Goal: Task Accomplishment & Management: Manage account settings

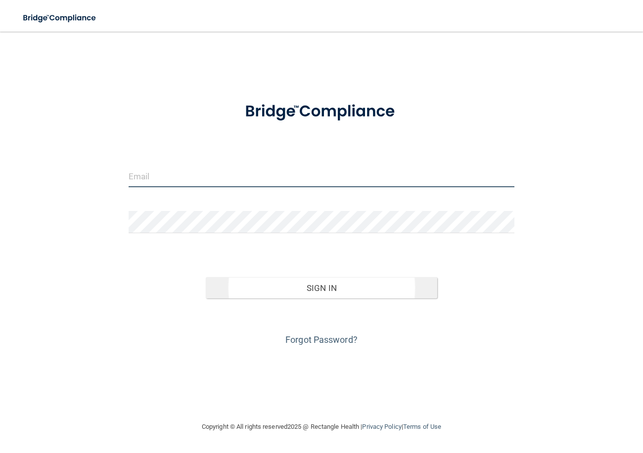
type input "[EMAIL_ADDRESS][DOMAIN_NAME]"
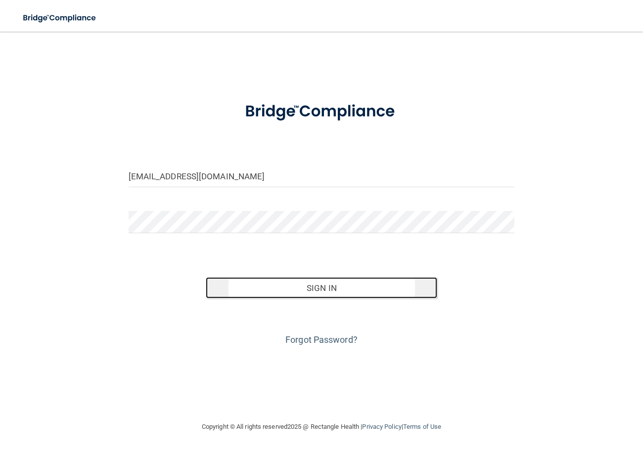
click at [313, 294] on button "Sign In" at bounding box center [321, 288] width 231 height 22
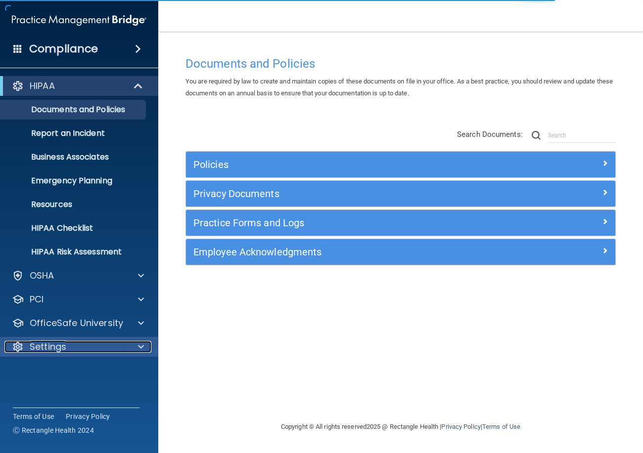
click at [73, 348] on div "Settings" at bounding box center [65, 347] width 123 height 12
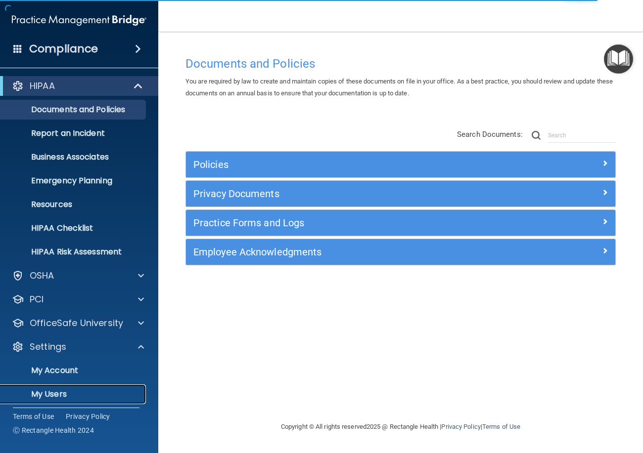
click at [54, 390] on p "My Users" at bounding box center [73, 395] width 135 height 10
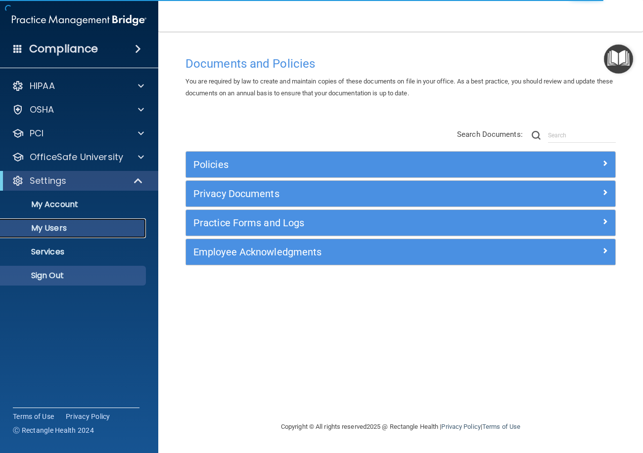
select select "20"
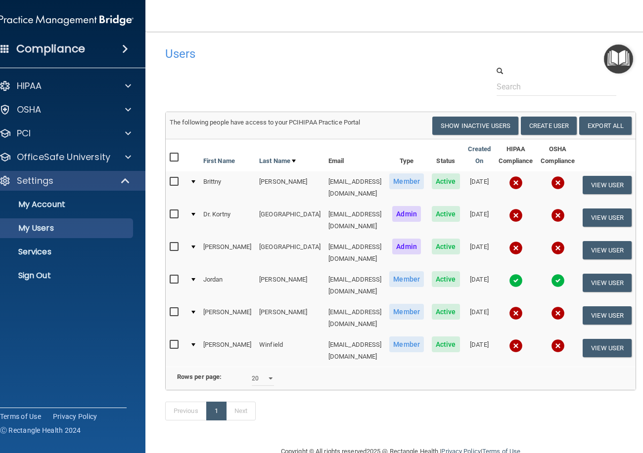
click at [170, 309] on input "checkbox" at bounding box center [175, 313] width 11 height 8
checkbox input "true"
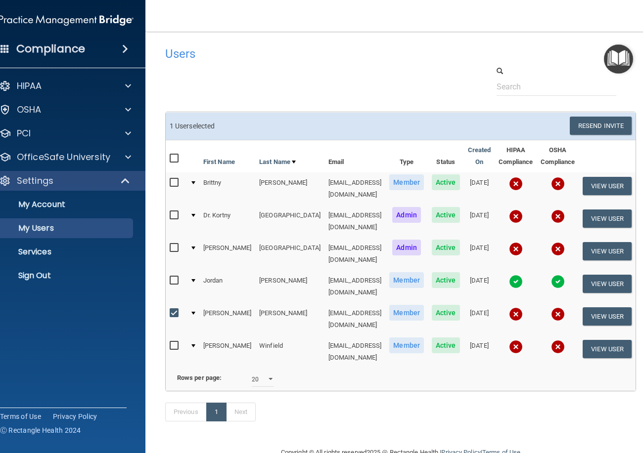
click at [170, 342] on input "checkbox" at bounding box center [175, 346] width 11 height 8
checkbox input "true"
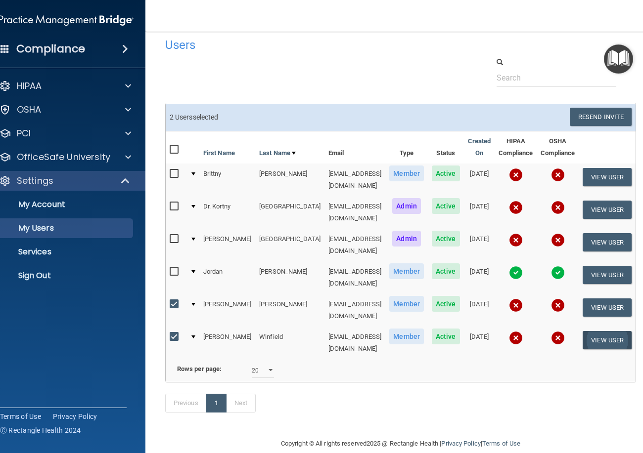
scroll to position [11, 0]
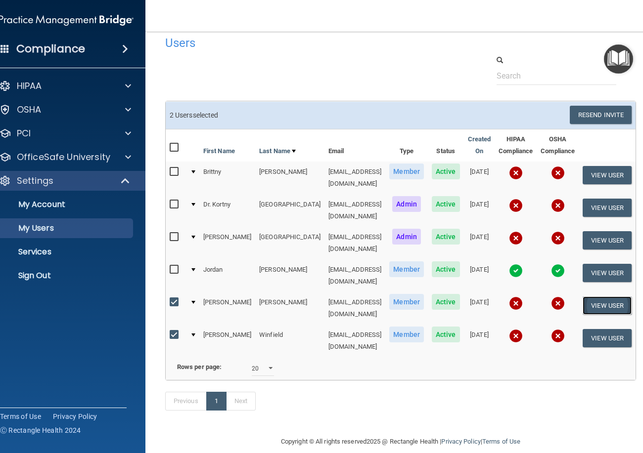
click at [617, 297] on button "View User" at bounding box center [606, 306] width 49 height 18
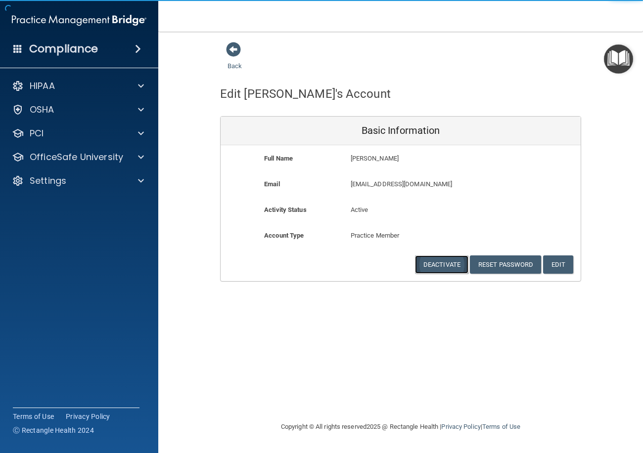
click at [445, 269] on button "Deactivate" at bounding box center [441, 265] width 53 height 18
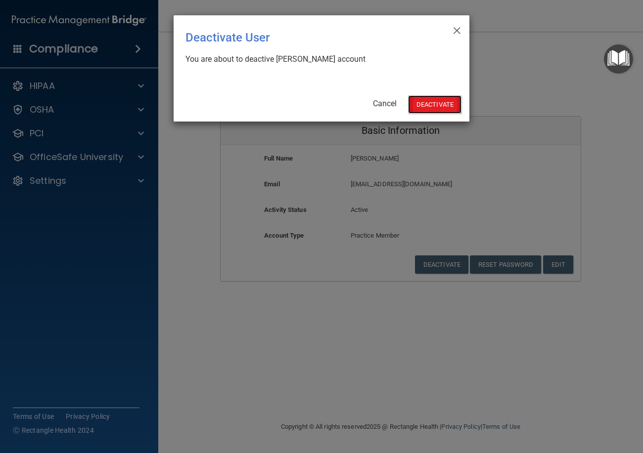
click at [430, 106] on button "Deactivate" at bounding box center [434, 104] width 53 height 18
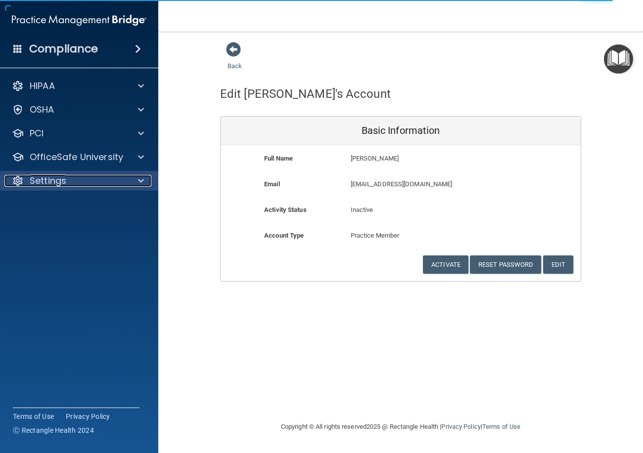
click at [83, 180] on div "Settings" at bounding box center [65, 181] width 123 height 12
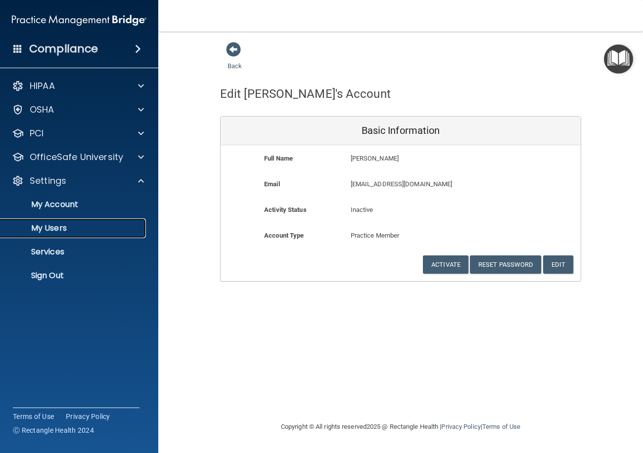
click at [53, 230] on p "My Users" at bounding box center [73, 228] width 135 height 10
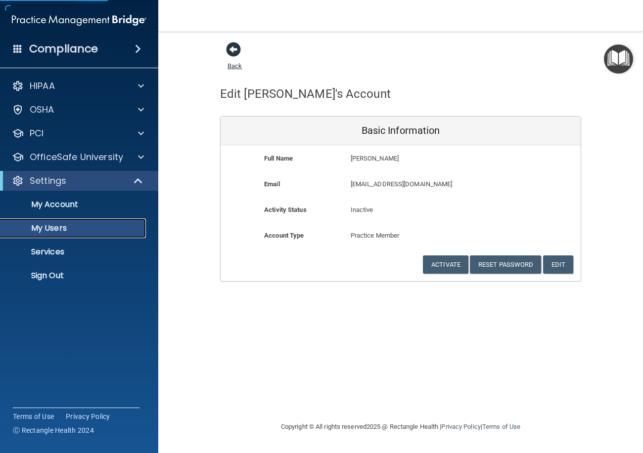
select select "20"
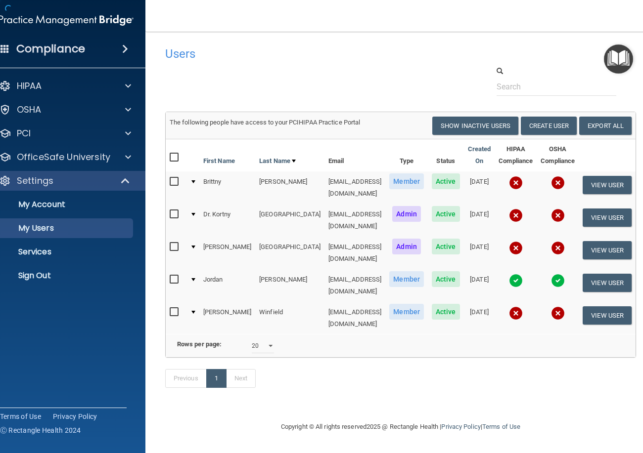
click at [230, 52] on h4 "Users" at bounding box center [299, 53] width 268 height 13
click at [591, 307] on button "View User" at bounding box center [606, 316] width 49 height 18
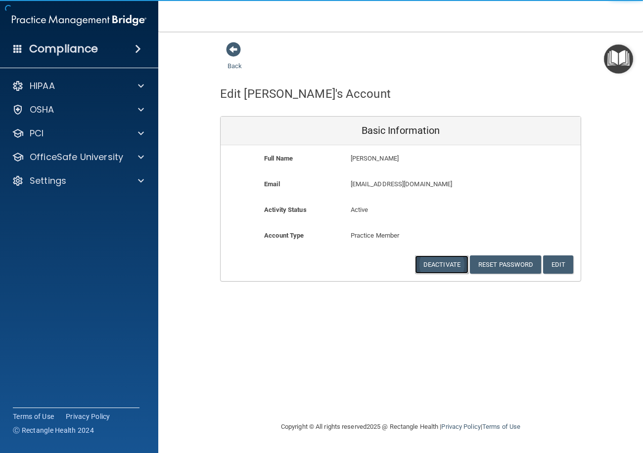
click at [448, 267] on button "Deactivate" at bounding box center [441, 265] width 53 height 18
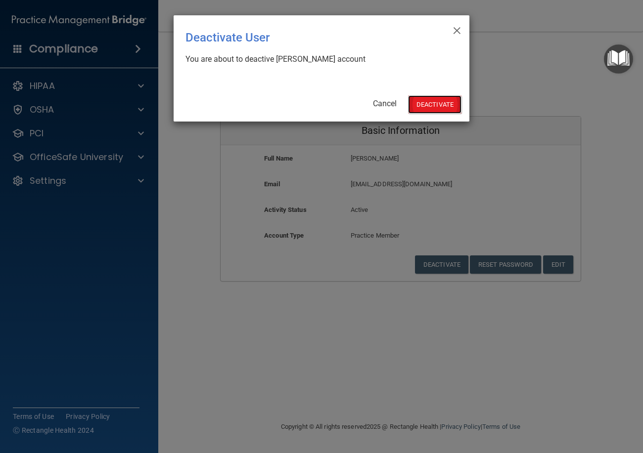
click at [426, 108] on button "Deactivate" at bounding box center [434, 104] width 53 height 18
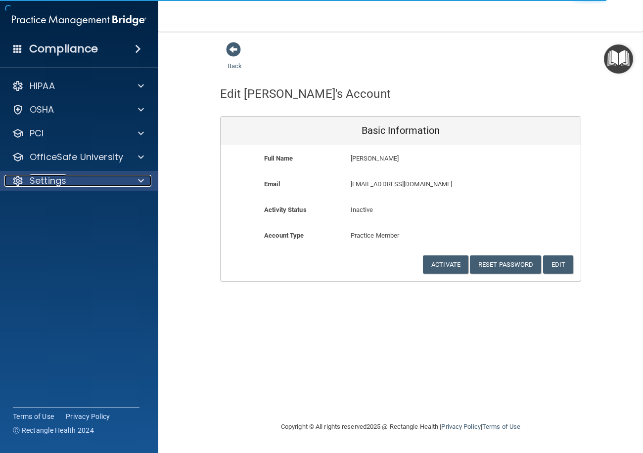
click at [124, 178] on div "Settings" at bounding box center [65, 181] width 123 height 12
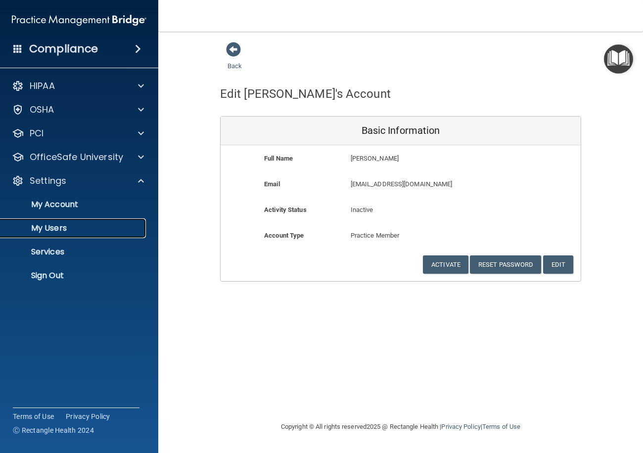
click at [52, 224] on p "My Users" at bounding box center [73, 228] width 135 height 10
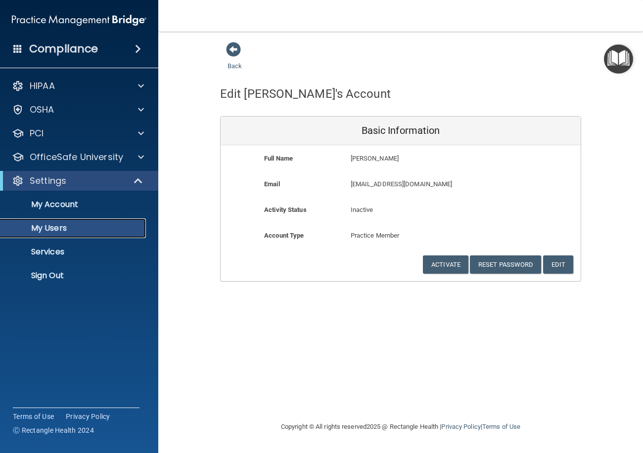
select select "20"
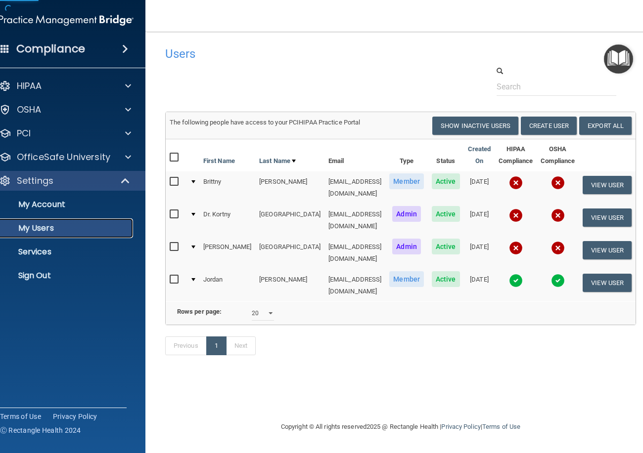
click at [56, 226] on p "My Users" at bounding box center [61, 228] width 135 height 10
click at [534, 123] on button "Create User" at bounding box center [549, 126] width 56 height 18
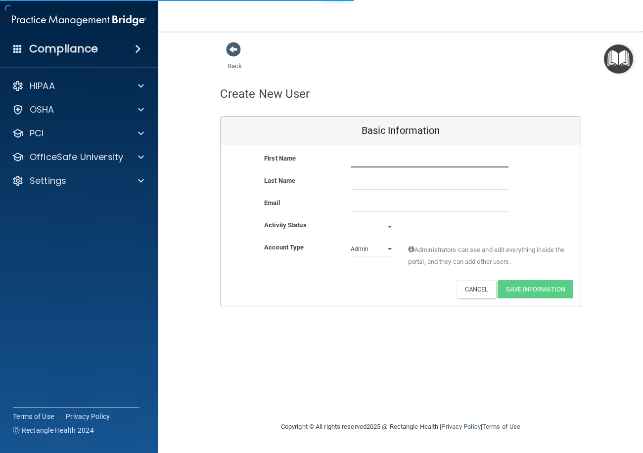
click at [357, 158] on input "text" at bounding box center [430, 160] width 158 height 15
type input "[PERSON_NAME]"
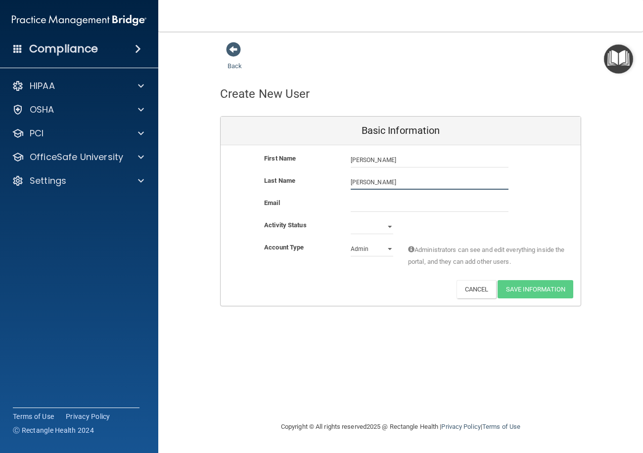
type input "[PERSON_NAME]"
click at [365, 206] on input "email" at bounding box center [430, 204] width 158 height 15
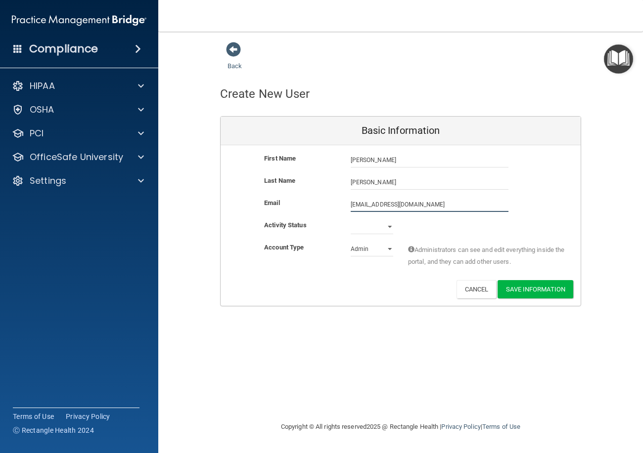
type input "[EMAIL_ADDRESS][DOMAIN_NAME]"
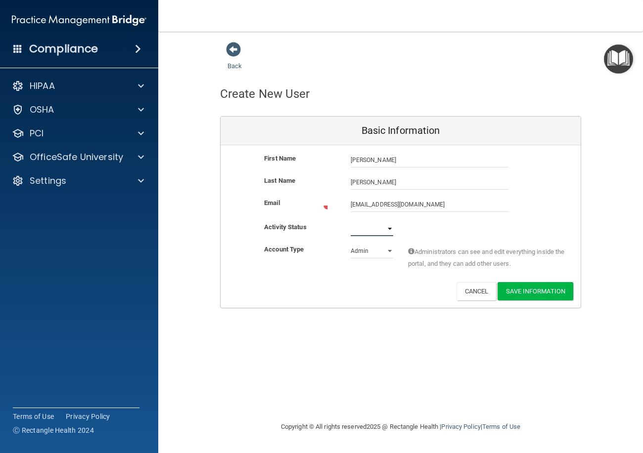
click at [369, 223] on select "Active Inactive" at bounding box center [372, 229] width 43 height 15
select select "active"
click at [351, 220] on select "Active Inactive" at bounding box center [372, 227] width 43 height 15
click at [372, 250] on select "Admin Member" at bounding box center [372, 249] width 43 height 15
select select "practice_member"
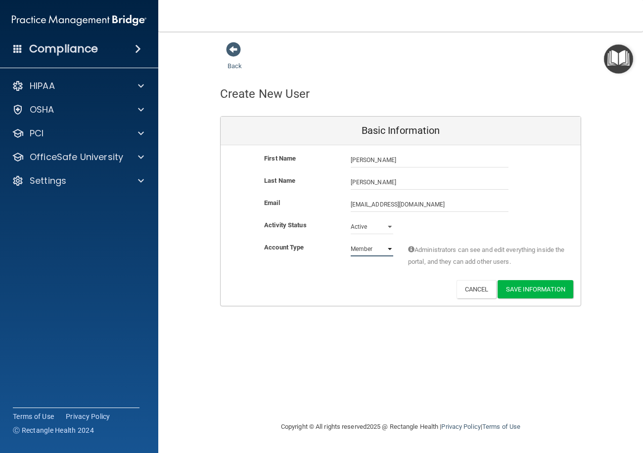
click at [351, 242] on select "Admin Member" at bounding box center [372, 249] width 43 height 15
click at [533, 289] on button "Save Information" at bounding box center [535, 289] width 76 height 18
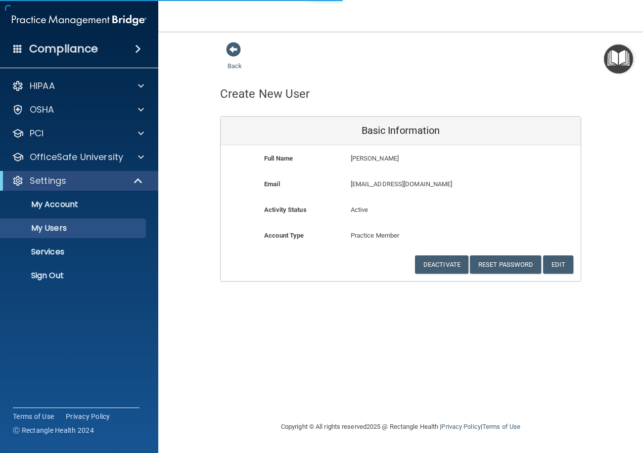
select select "20"
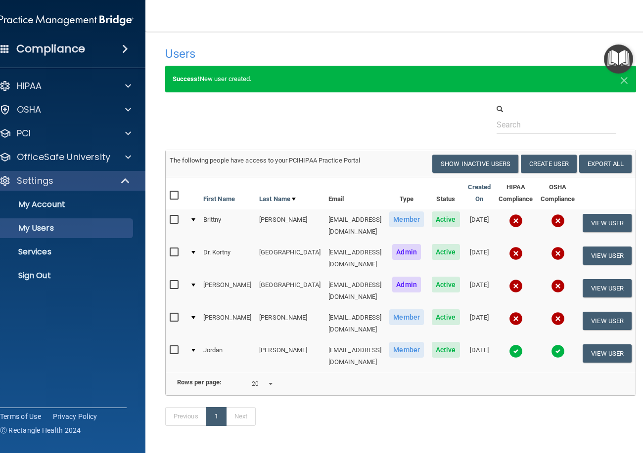
click at [176, 314] on input "checkbox" at bounding box center [175, 318] width 11 height 8
checkbox input "true"
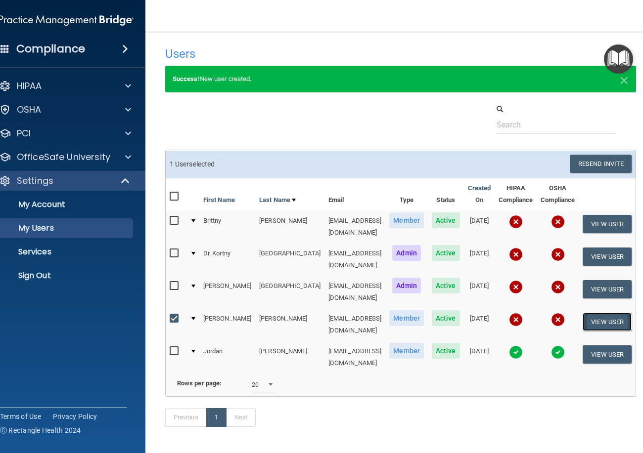
click at [598, 313] on button "View User" at bounding box center [606, 322] width 49 height 18
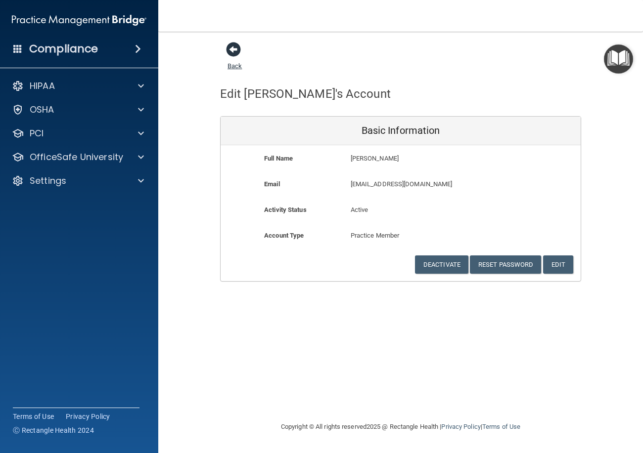
click at [234, 53] on span at bounding box center [233, 49] width 15 height 15
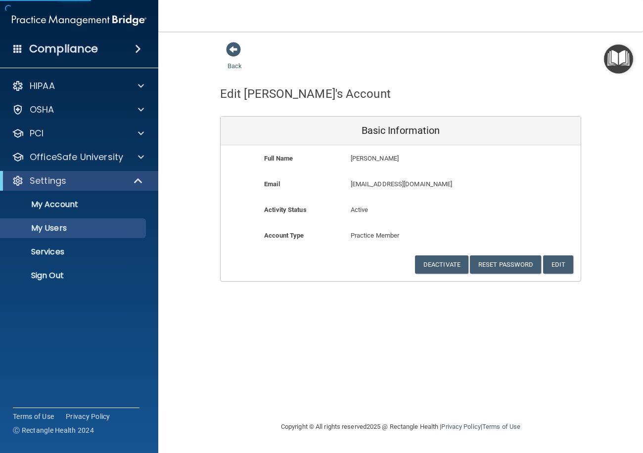
select select "20"
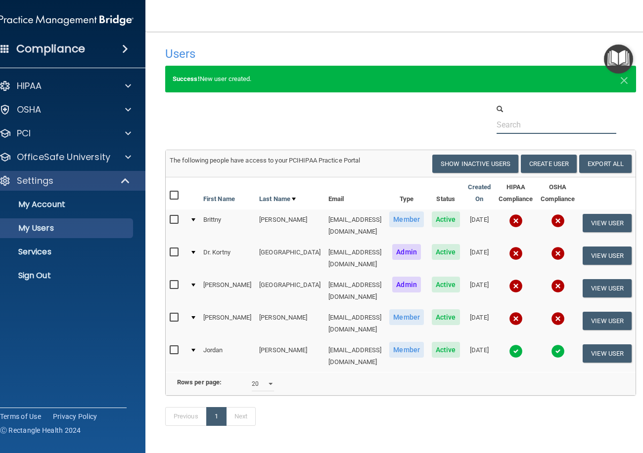
click at [506, 121] on input "text" at bounding box center [556, 125] width 120 height 18
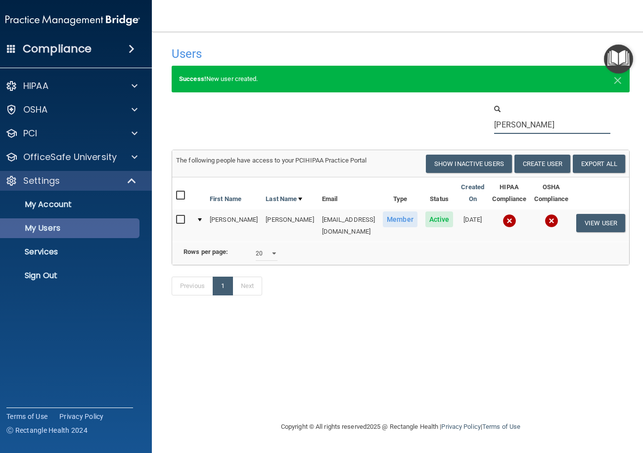
type input "[PERSON_NAME]"
click at [46, 230] on p "My Users" at bounding box center [67, 228] width 135 height 10
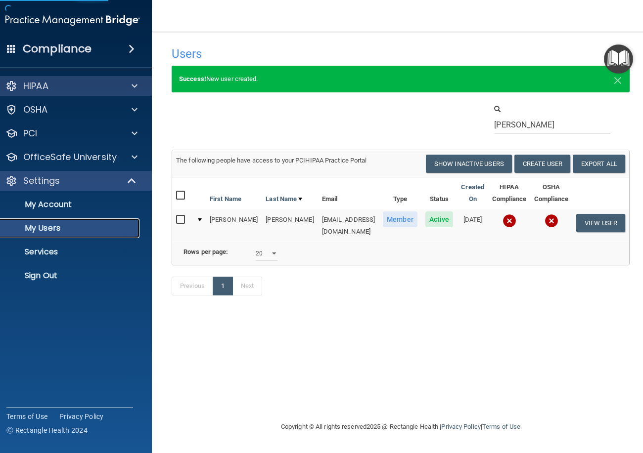
select select "20"
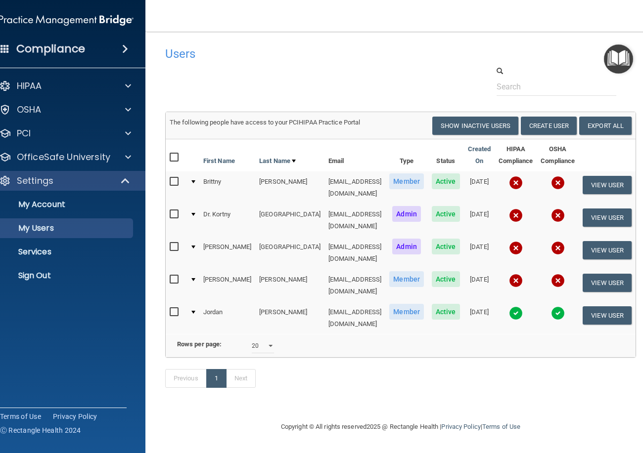
click at [512, 183] on img at bounding box center [516, 183] width 14 height 14
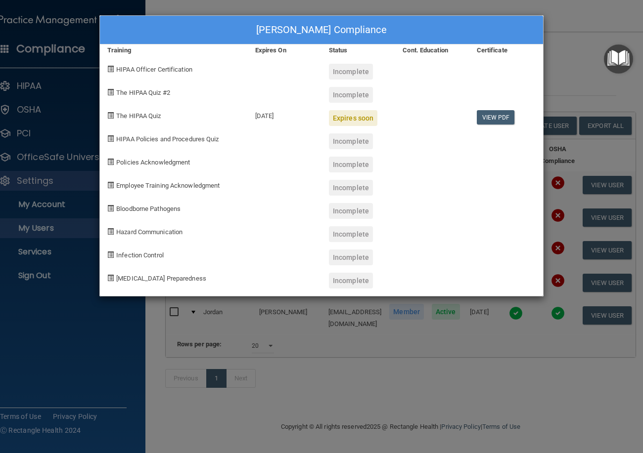
click at [339, 68] on div "Incomplete" at bounding box center [351, 72] width 44 height 16
click at [401, 350] on div "[PERSON_NAME] Compliance Training Expires On Status Cont. Education Certificate…" at bounding box center [321, 226] width 643 height 453
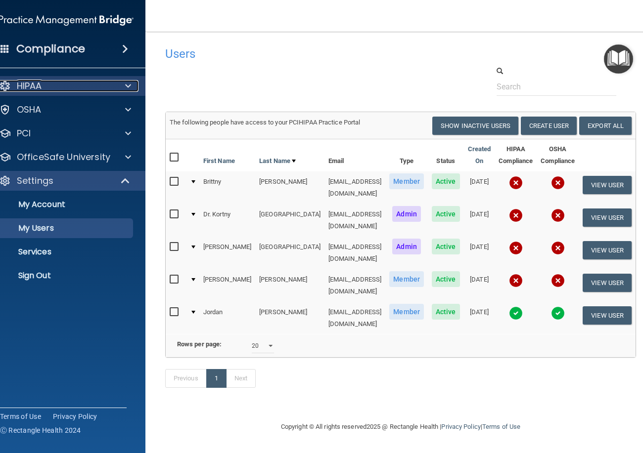
click at [53, 83] on div "HIPAA" at bounding box center [53, 86] width 123 height 12
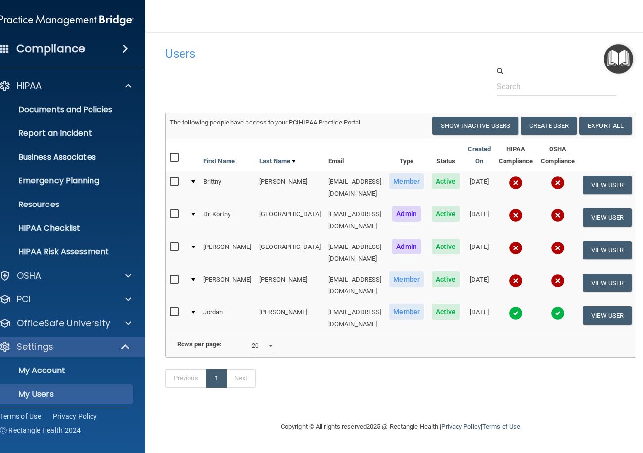
click at [227, 67] on div at bounding box center [401, 81] width 486 height 30
click at [126, 83] on div at bounding box center [126, 86] width 25 height 12
